Goal: Transaction & Acquisition: Purchase product/service

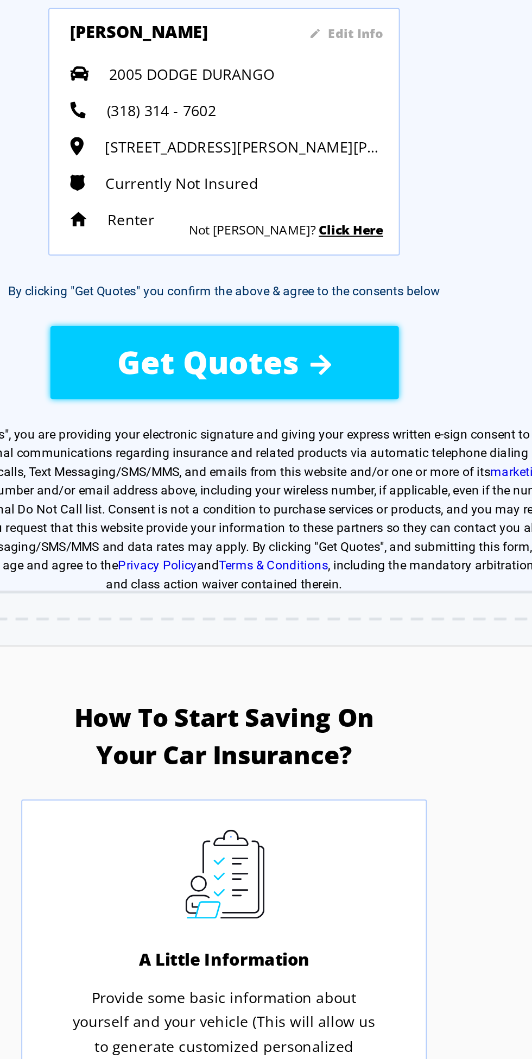
click at [303, 258] on span "Get Quotes" at bounding box center [258, 257] width 95 height 22
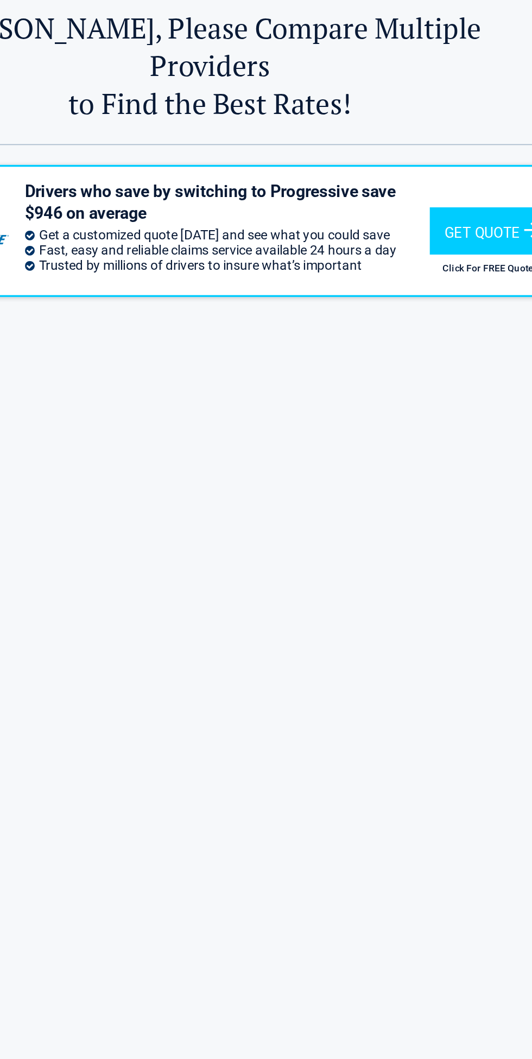
click at [415, 151] on div "Get Quote" at bounding box center [428, 164] width 71 height 27
